Goal: Transaction & Acquisition: Purchase product/service

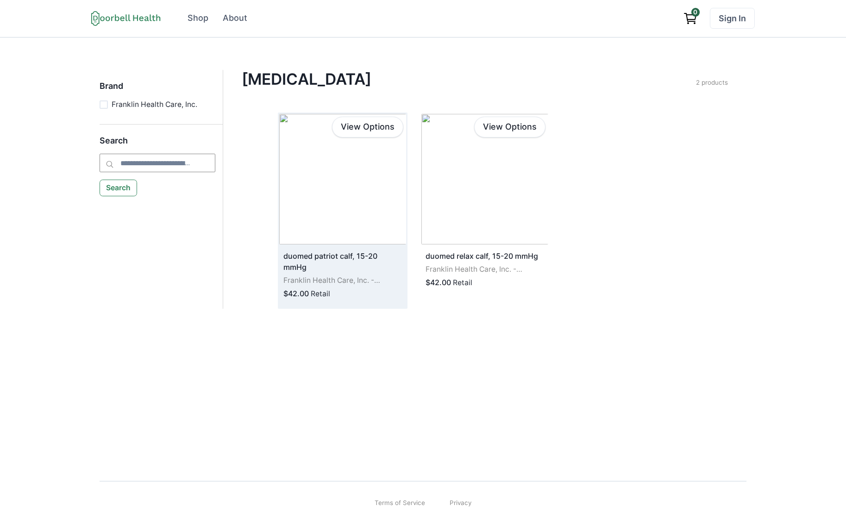
click at [339, 207] on img at bounding box center [342, 179] width 127 height 131
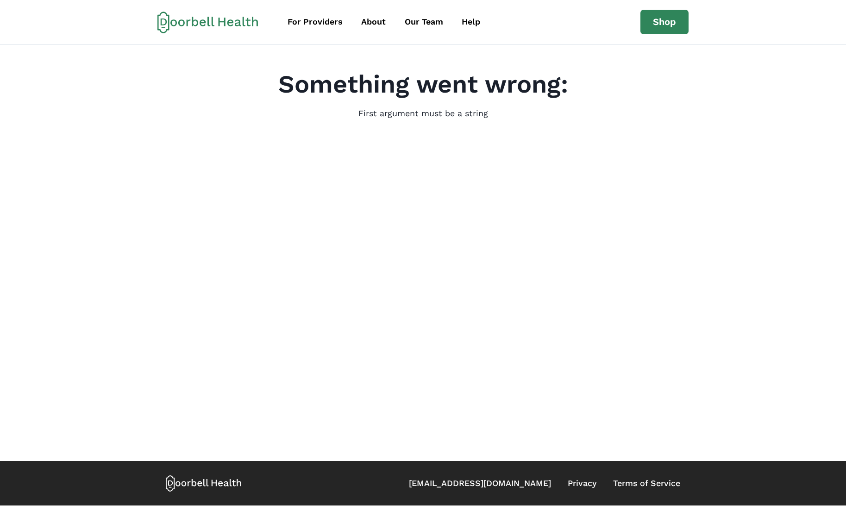
click at [212, 170] on main "Something went wrong: First argument must be a string" at bounding box center [423, 252] width 846 height 417
click at [106, 198] on main "Something went wrong: First argument must be a string" at bounding box center [423, 252] width 846 height 417
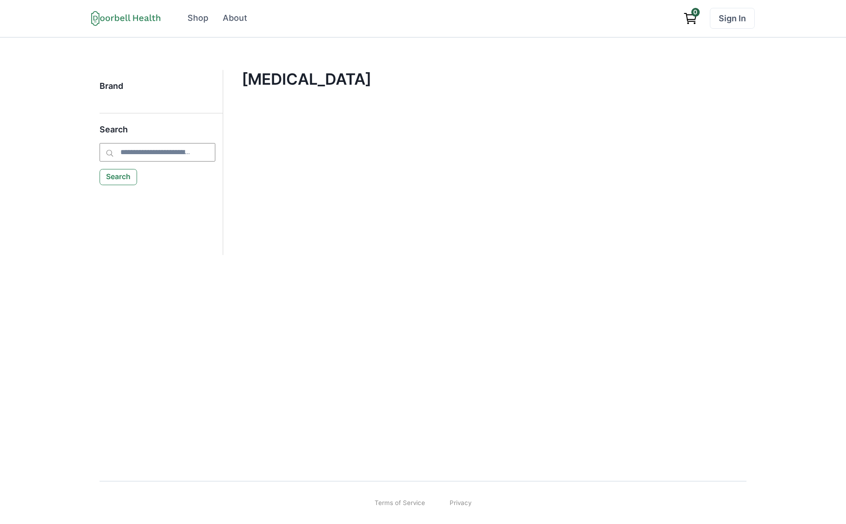
click at [153, 164] on div "Search Search" at bounding box center [161, 155] width 123 height 61
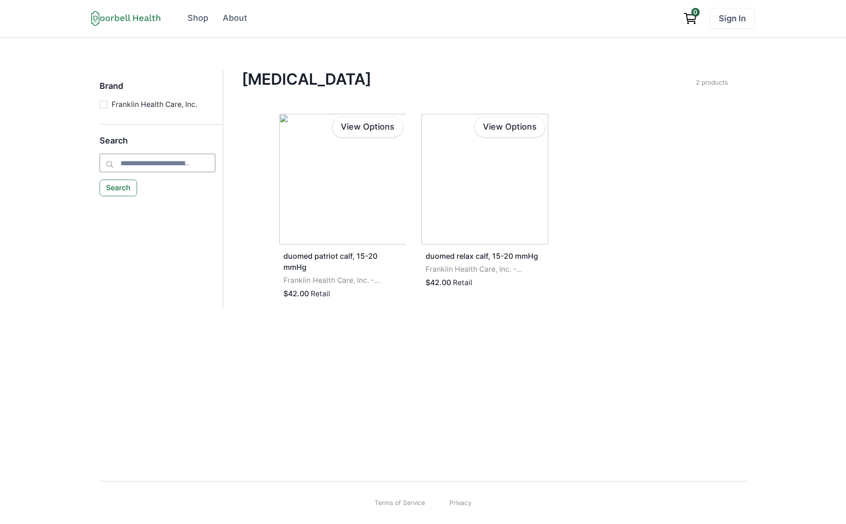
click at [195, 270] on nav "Brand Franklin Health Care, Inc. Search Search" at bounding box center [162, 189] width 124 height 239
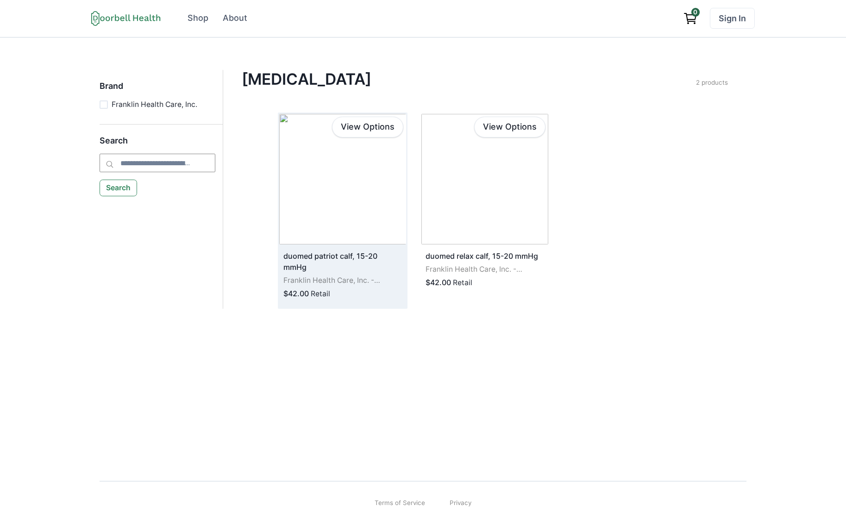
click at [334, 199] on img at bounding box center [342, 179] width 127 height 131
